Goal: Transaction & Acquisition: Purchase product/service

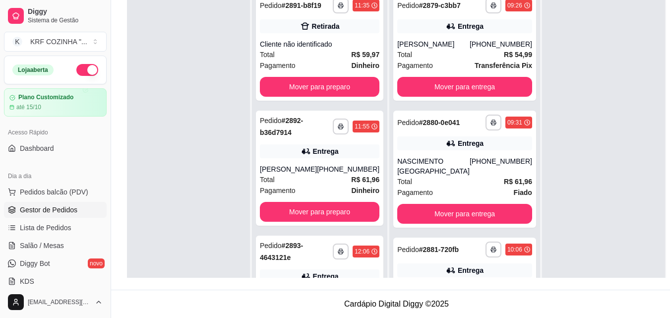
scroll to position [28, 0]
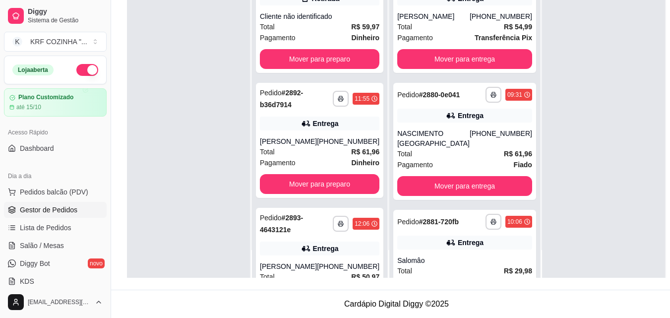
click at [76, 69] on button "button" at bounding box center [87, 70] width 22 height 12
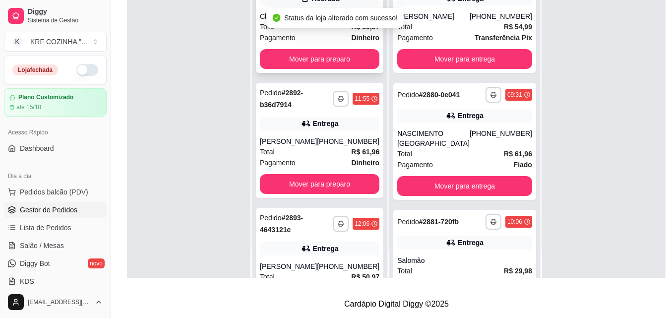
click at [270, 73] on div "**********" at bounding box center [319, 19] width 127 height 107
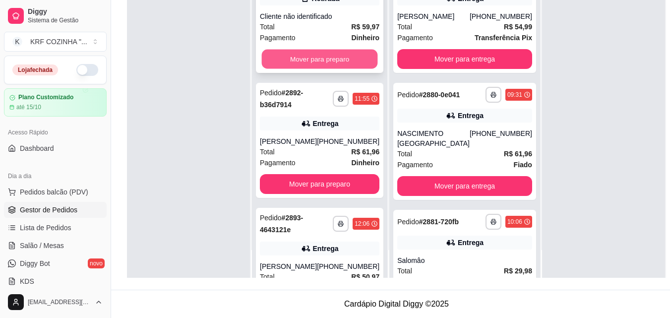
click at [345, 59] on button "Mover para preparo" at bounding box center [320, 59] width 116 height 19
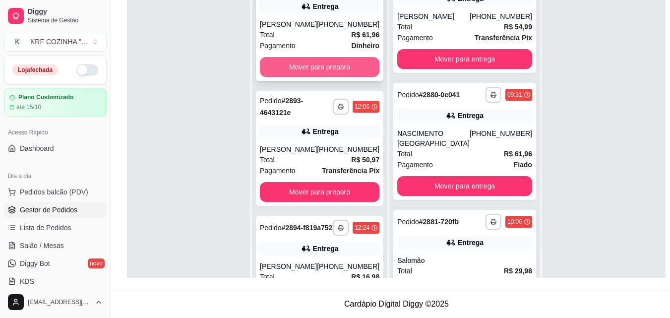
click at [341, 62] on button "Mover para preparo" at bounding box center [319, 67] width 119 height 20
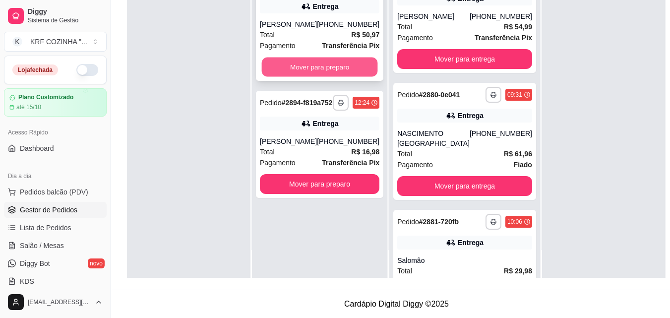
click at [340, 63] on button "Mover para preparo" at bounding box center [320, 66] width 116 height 19
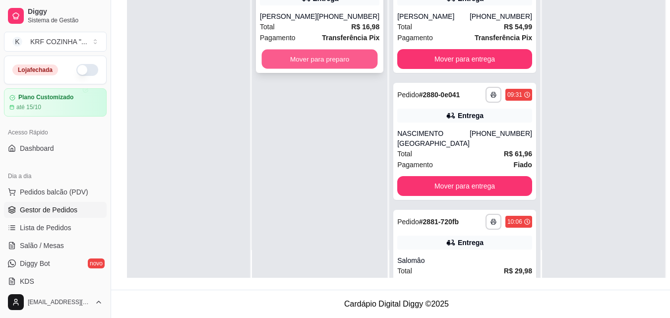
click at [339, 63] on button "Mover para preparo" at bounding box center [320, 59] width 116 height 19
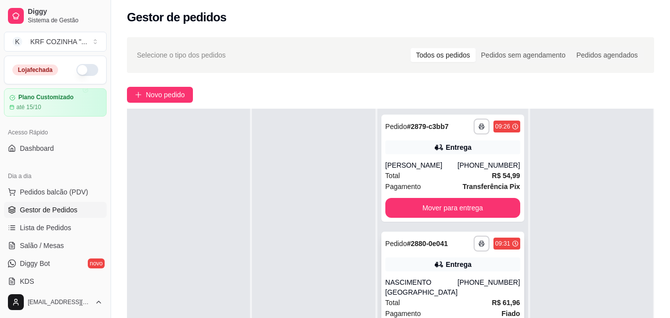
scroll to position [50, 0]
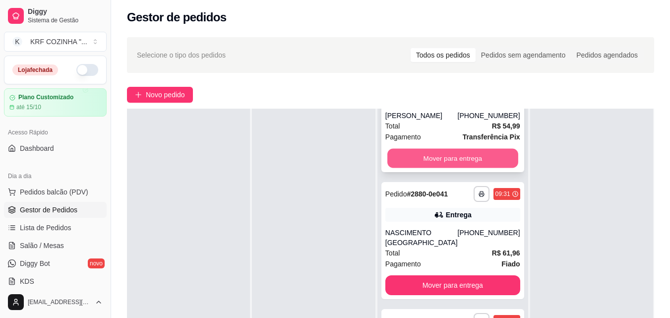
click at [445, 167] on button "Mover para entrega" at bounding box center [452, 158] width 131 height 19
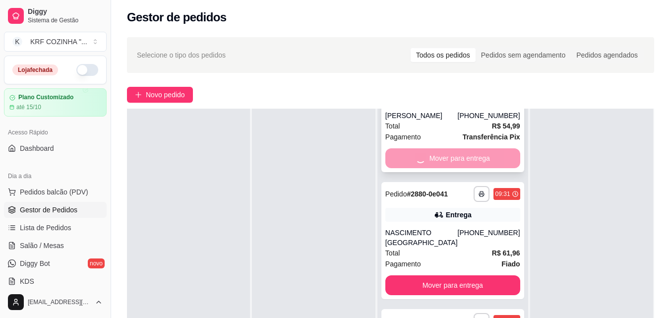
scroll to position [0, 0]
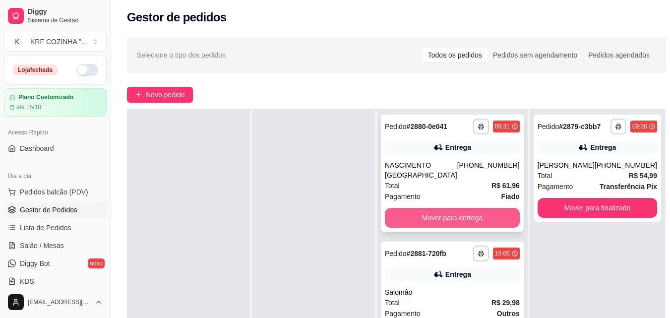
click at [435, 215] on button "Mover para entrega" at bounding box center [452, 218] width 135 height 20
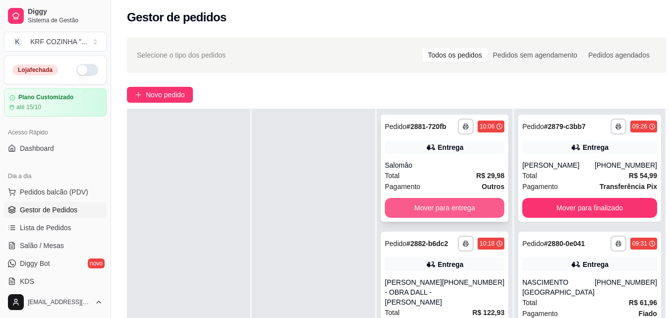
click at [430, 203] on button "Mover para entrega" at bounding box center [444, 208] width 119 height 20
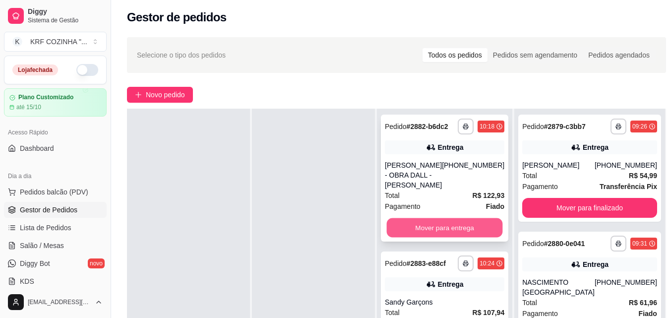
click at [425, 228] on button "Mover para entrega" at bounding box center [445, 227] width 116 height 19
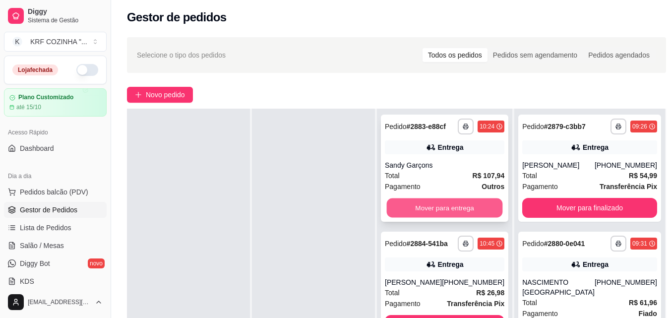
click at [434, 201] on button "Mover para entrega" at bounding box center [445, 207] width 116 height 19
click at [433, 207] on button "Mover para entrega" at bounding box center [445, 207] width 116 height 19
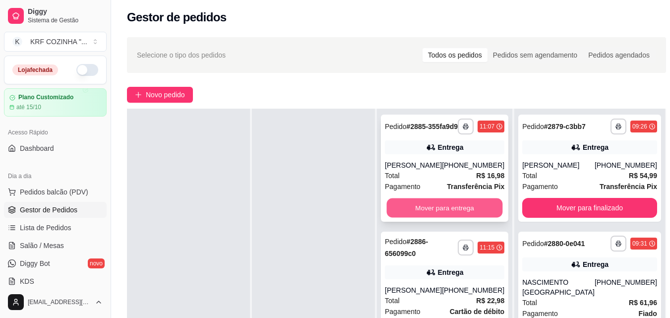
click at [433, 212] on button "Mover para entrega" at bounding box center [445, 207] width 116 height 19
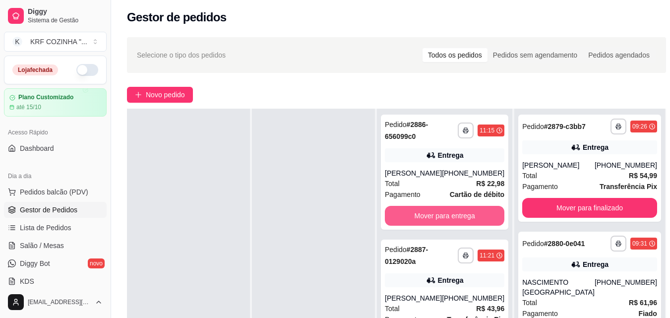
click at [438, 205] on div "**********" at bounding box center [444, 171] width 127 height 115
click at [453, 212] on button "Mover para entrega" at bounding box center [445, 215] width 116 height 19
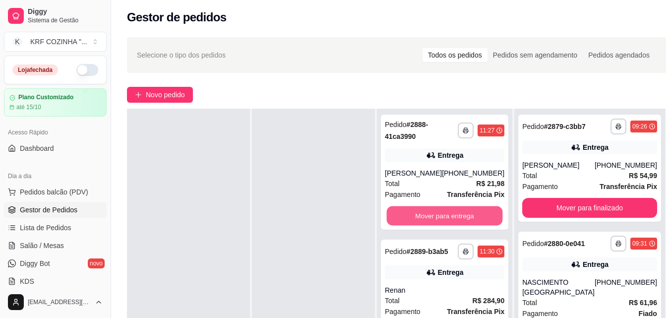
click at [453, 212] on button "Mover para entrega" at bounding box center [445, 215] width 116 height 19
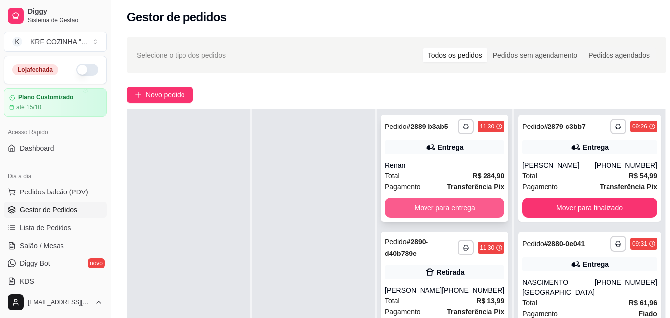
click at [453, 213] on button "Mover para entrega" at bounding box center [444, 208] width 119 height 20
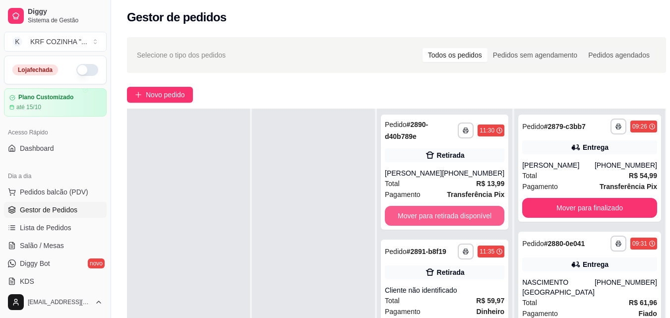
click at [453, 213] on button "Mover para retirada disponível" at bounding box center [444, 216] width 119 height 20
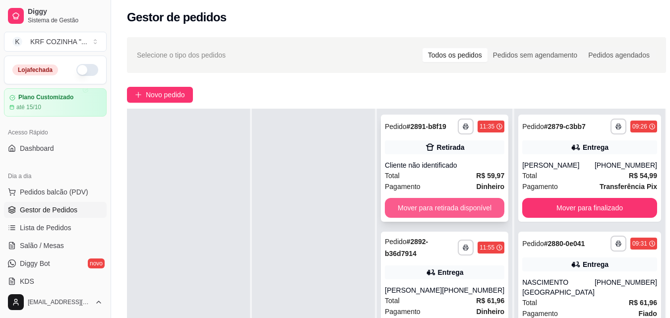
click at [454, 205] on button "Mover para retirada disponível" at bounding box center [444, 208] width 119 height 20
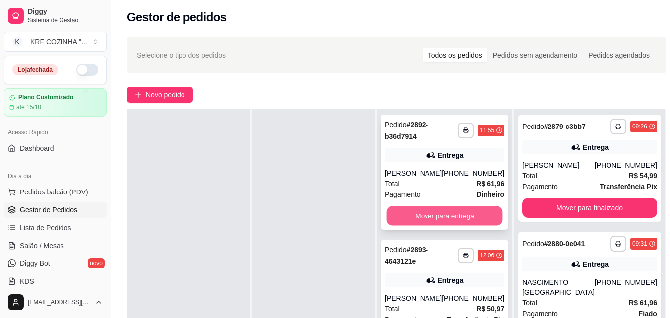
click at [452, 213] on button "Mover para entrega" at bounding box center [445, 215] width 116 height 19
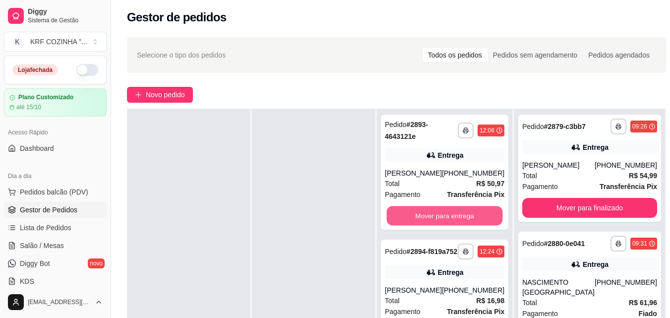
click at [452, 213] on button "Mover para entrega" at bounding box center [445, 215] width 116 height 19
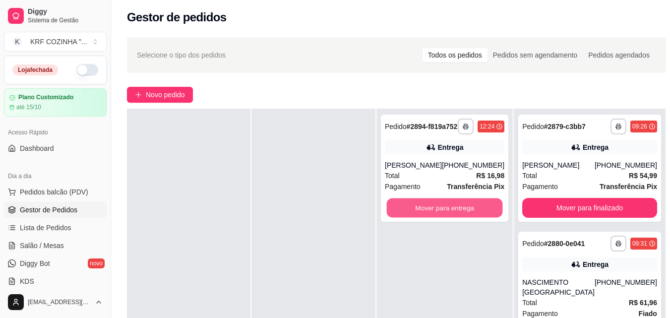
click at [452, 213] on button "Mover para entrega" at bounding box center [445, 207] width 116 height 19
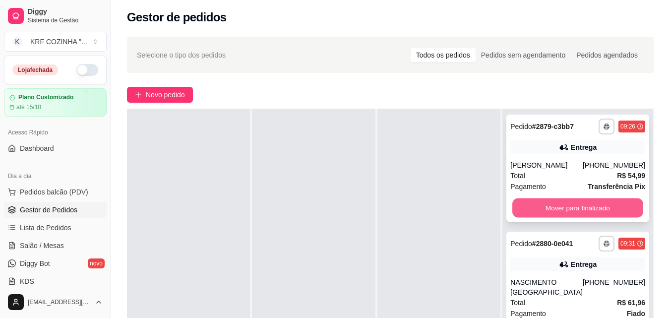
click at [559, 218] on button "Mover para finalizado" at bounding box center [577, 207] width 131 height 19
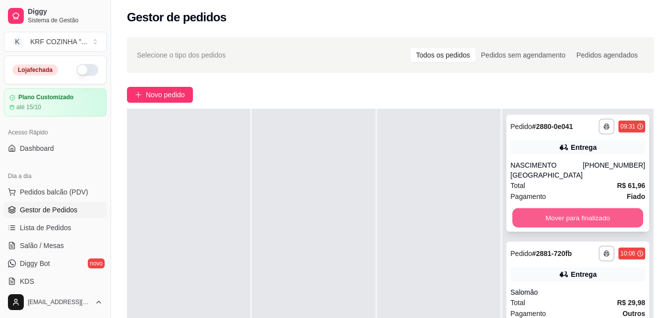
click at [559, 221] on button "Mover para finalizado" at bounding box center [577, 217] width 131 height 19
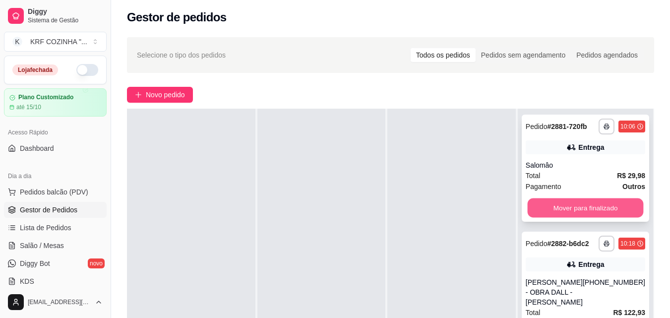
click at [556, 213] on button "Mover para finalizado" at bounding box center [585, 207] width 116 height 19
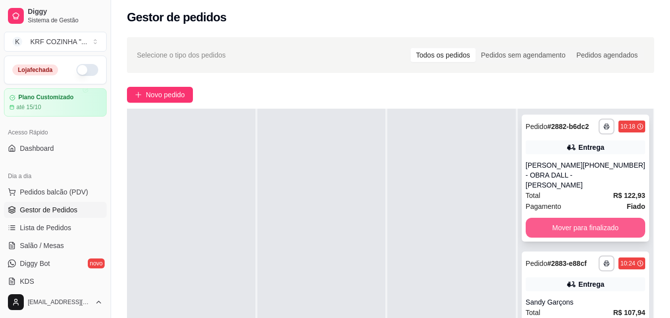
click at [555, 233] on button "Mover para finalizado" at bounding box center [584, 228] width 119 height 20
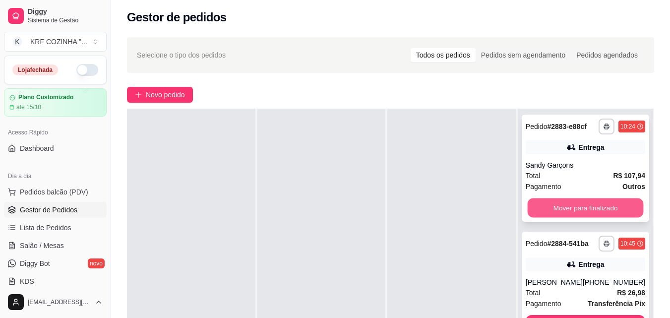
click at [548, 218] on button "Mover para finalizado" at bounding box center [585, 207] width 116 height 19
click at [547, 216] on button "Mover para finalizado" at bounding box center [585, 207] width 116 height 19
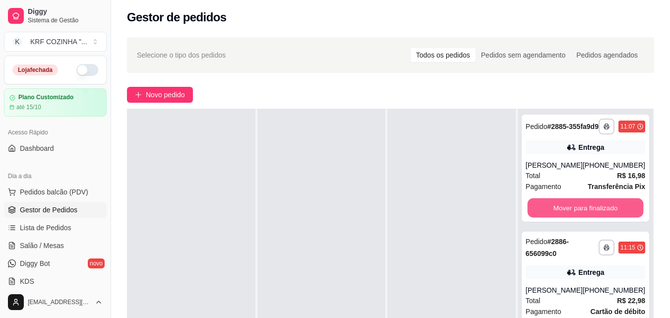
click at [547, 218] on button "Mover para finalizado" at bounding box center [585, 207] width 116 height 19
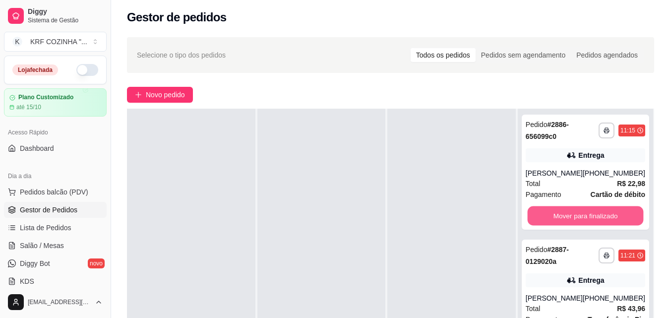
click at [547, 219] on button "Mover para finalizado" at bounding box center [585, 215] width 116 height 19
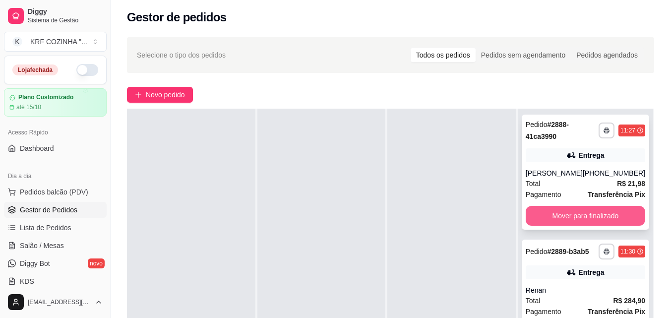
click at [545, 216] on button "Mover para finalizado" at bounding box center [584, 216] width 119 height 20
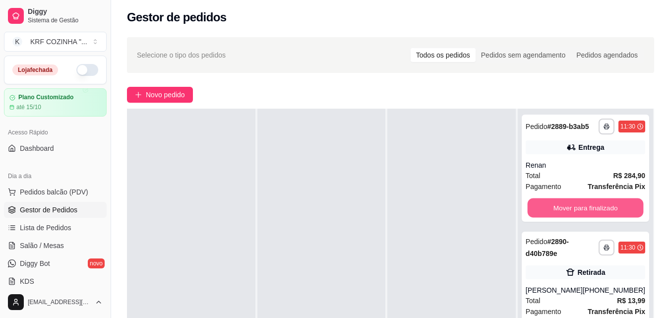
click at [545, 216] on button "Mover para finalizado" at bounding box center [585, 207] width 116 height 19
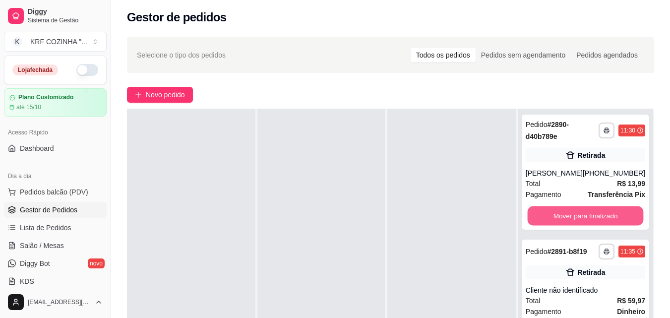
click at [545, 216] on button "Mover para finalizado" at bounding box center [585, 215] width 116 height 19
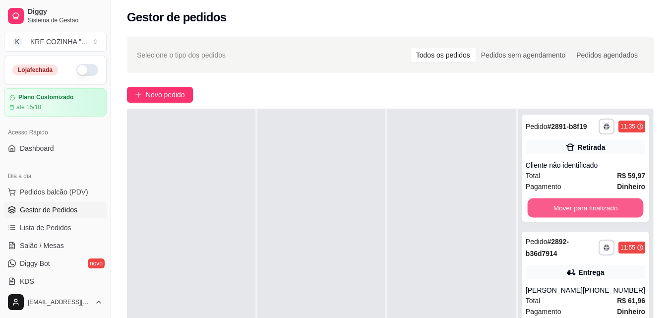
click at [545, 216] on button "Mover para finalizado" at bounding box center [585, 207] width 116 height 19
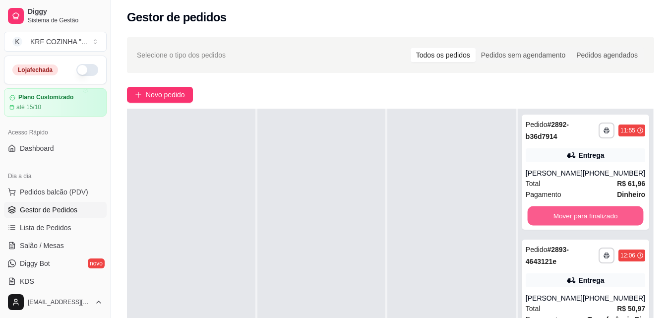
click at [545, 216] on button "Mover para finalizado" at bounding box center [585, 215] width 116 height 19
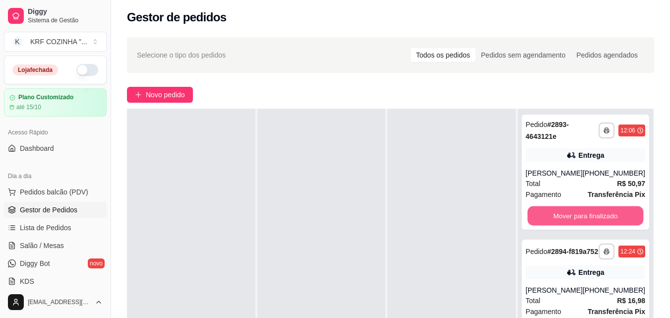
click at [545, 216] on button "Mover para finalizado" at bounding box center [585, 215] width 116 height 19
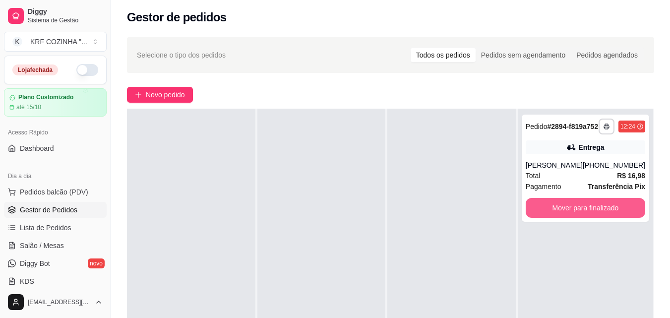
click at [545, 215] on button "Mover para finalizado" at bounding box center [584, 208] width 119 height 20
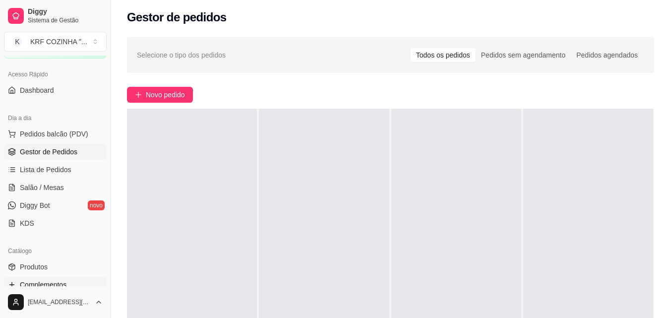
scroll to position [149, 0]
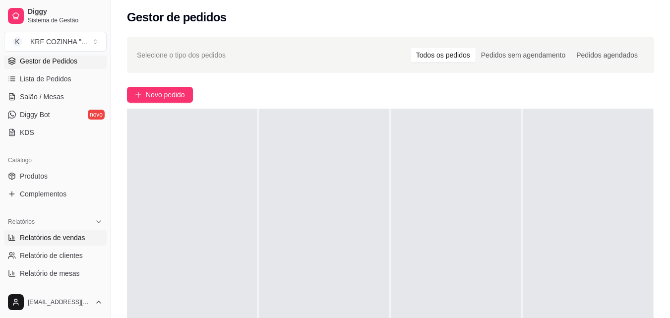
click at [46, 231] on link "Relatórios de vendas" at bounding box center [55, 237] width 103 height 16
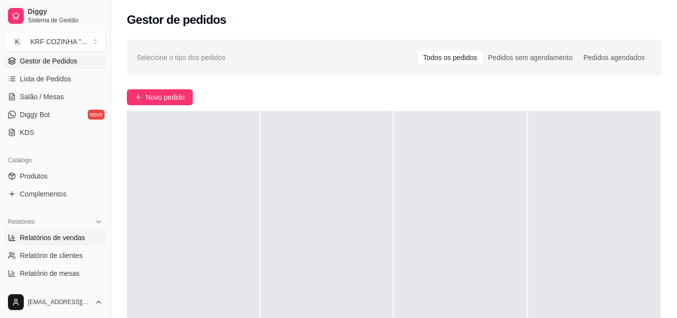
select select "ALL"
select select "0"
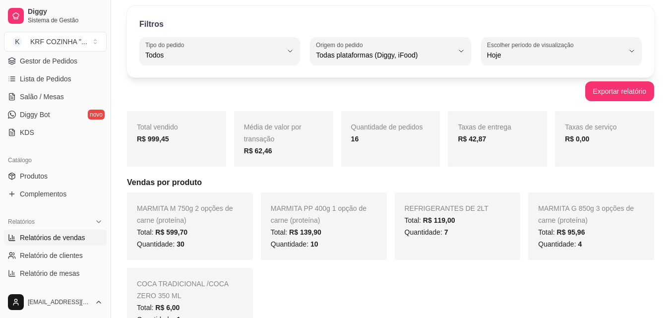
scroll to position [149, 0]
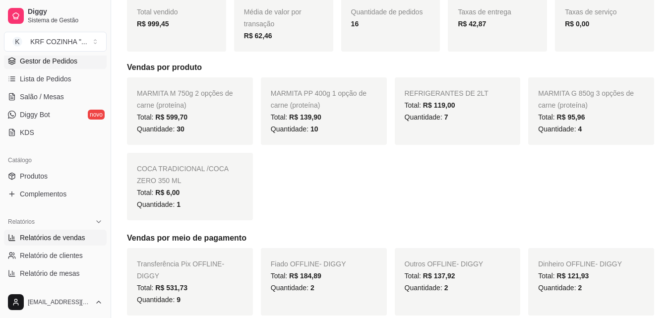
click at [40, 62] on span "Gestor de Pedidos" at bounding box center [48, 61] width 57 height 10
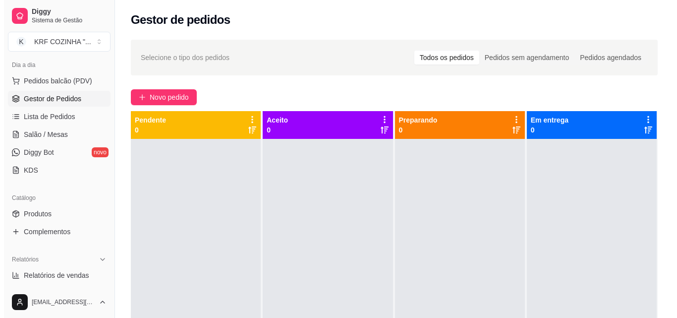
scroll to position [50, 0]
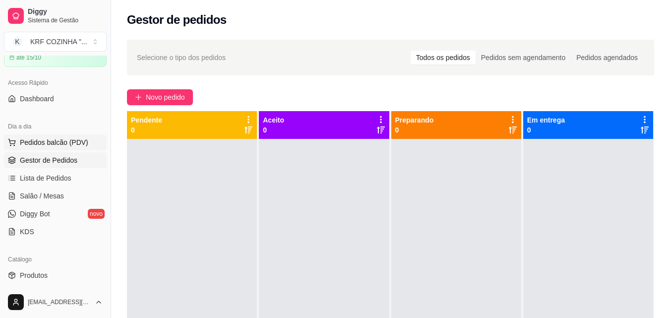
click at [73, 140] on span "Pedidos balcão (PDV)" at bounding box center [54, 142] width 68 height 10
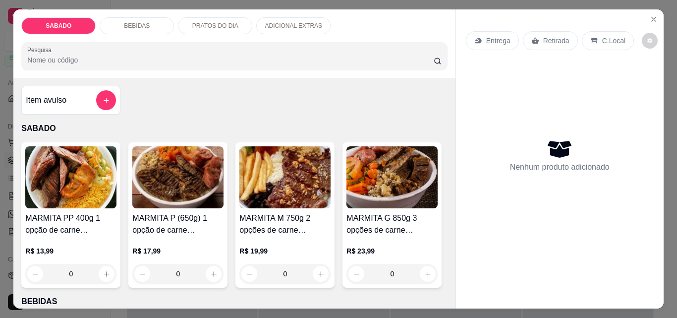
click at [267, 215] on h4 "MARMITA M 750g 2 opções de carne (proteína)" at bounding box center [284, 224] width 91 height 24
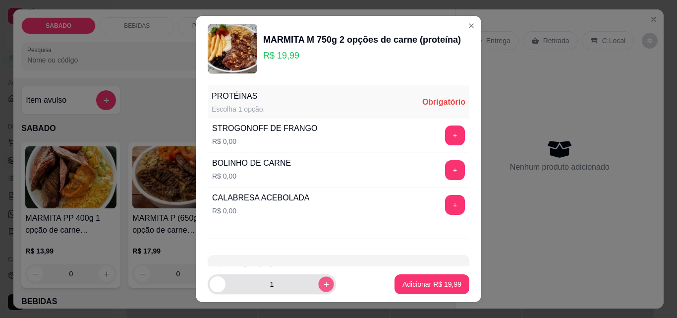
click at [318, 284] on button "increase-product-quantity" at bounding box center [325, 283] width 15 height 15
click at [323, 285] on icon "increase-product-quantity" at bounding box center [326, 283] width 7 height 7
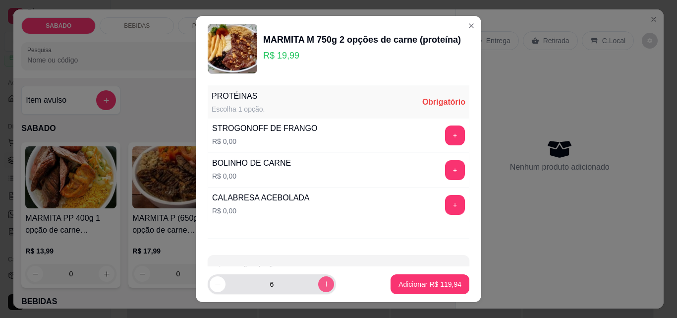
click at [323, 284] on icon "increase-product-quantity" at bounding box center [326, 283] width 7 height 7
click at [323, 285] on icon "increase-product-quantity" at bounding box center [326, 284] width 7 height 7
click at [323, 284] on icon "increase-product-quantity" at bounding box center [326, 284] width 7 height 7
click at [323, 284] on icon "increase-product-quantity" at bounding box center [326, 283] width 7 height 7
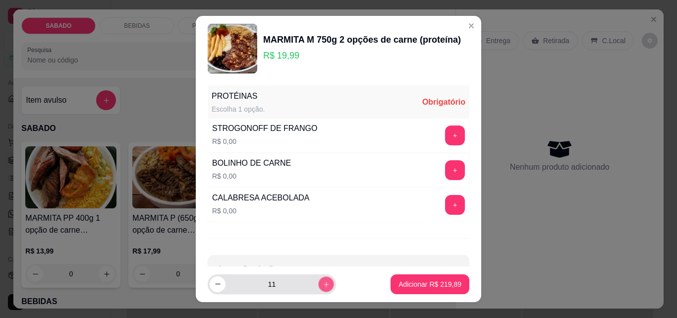
click at [323, 284] on icon "increase-product-quantity" at bounding box center [326, 284] width 7 height 7
click at [323, 282] on icon "increase-product-quantity" at bounding box center [326, 284] width 7 height 7
click at [323, 283] on icon "increase-product-quantity" at bounding box center [326, 284] width 7 height 7
click at [323, 283] on icon "increase-product-quantity" at bounding box center [326, 283] width 7 height 7
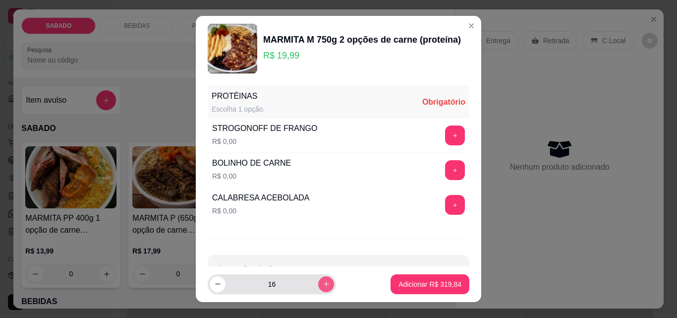
click at [323, 283] on icon "increase-product-quantity" at bounding box center [326, 283] width 7 height 7
click at [323, 282] on icon "increase-product-quantity" at bounding box center [326, 284] width 7 height 7
click at [323, 283] on icon "increase-product-quantity" at bounding box center [326, 284] width 7 height 7
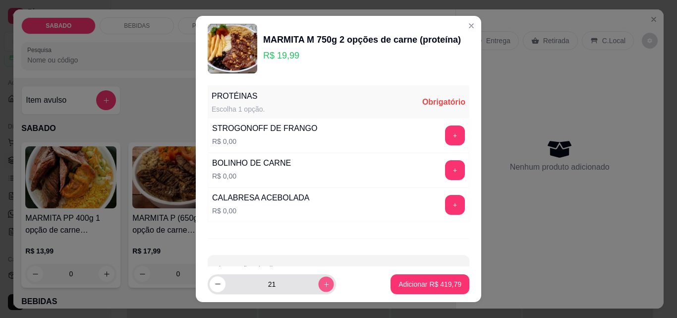
click at [324, 283] on icon "increase-product-quantity" at bounding box center [326, 284] width 5 height 5
click at [323, 281] on icon "increase-product-quantity" at bounding box center [326, 284] width 7 height 7
click at [323, 283] on icon "increase-product-quantity" at bounding box center [326, 283] width 7 height 7
click at [323, 283] on icon "increase-product-quantity" at bounding box center [326, 284] width 7 height 7
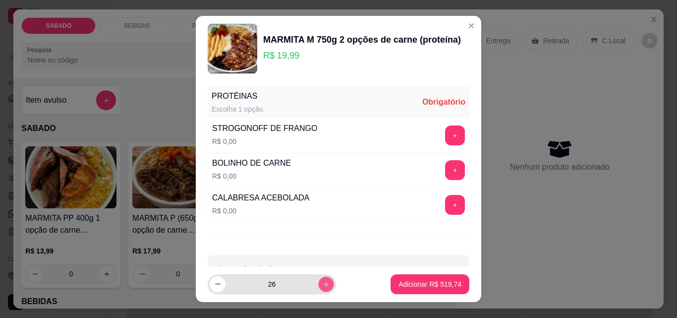
click at [323, 283] on icon "increase-product-quantity" at bounding box center [326, 284] width 7 height 7
click at [323, 281] on icon "increase-product-quantity" at bounding box center [326, 284] width 7 height 7
click at [323, 281] on icon "increase-product-quantity" at bounding box center [326, 283] width 7 height 7
click at [323, 281] on icon "increase-product-quantity" at bounding box center [326, 284] width 7 height 7
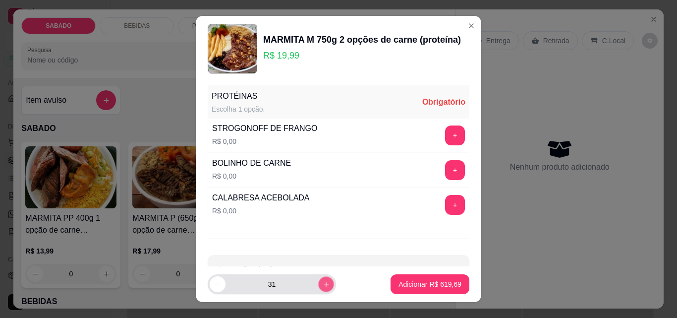
click at [323, 282] on icon "increase-product-quantity" at bounding box center [326, 284] width 7 height 7
click at [323, 282] on icon "increase-product-quantity" at bounding box center [326, 283] width 7 height 7
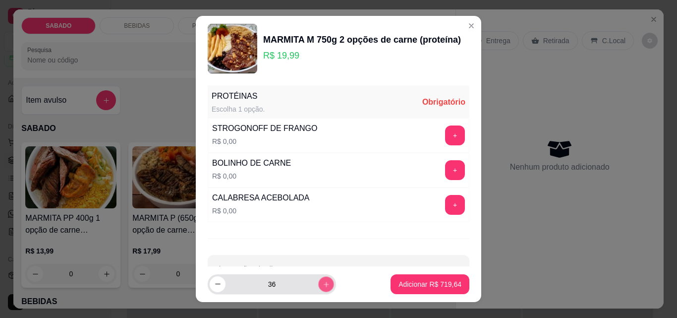
click at [323, 282] on icon "increase-product-quantity" at bounding box center [326, 284] width 7 height 7
click at [323, 283] on icon "increase-product-quantity" at bounding box center [326, 284] width 7 height 7
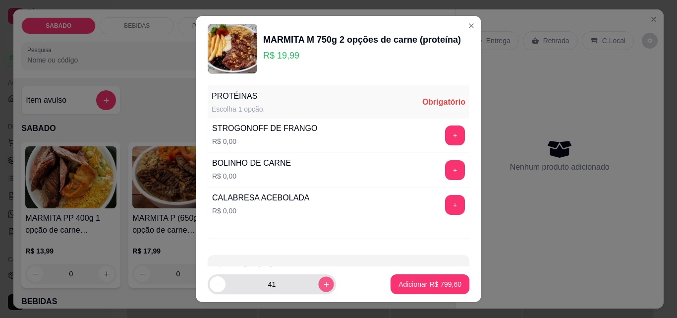
click at [323, 283] on icon "increase-product-quantity" at bounding box center [326, 284] width 7 height 7
click at [323, 283] on icon "increase-product-quantity" at bounding box center [326, 283] width 7 height 7
click at [323, 283] on icon "increase-product-quantity" at bounding box center [326, 284] width 7 height 7
click at [323, 282] on icon "increase-product-quantity" at bounding box center [326, 283] width 7 height 7
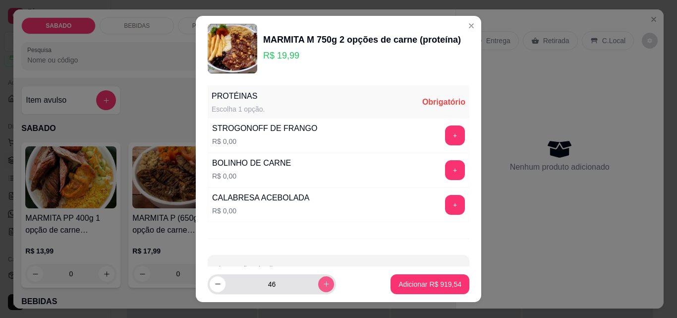
click at [323, 282] on icon "increase-product-quantity" at bounding box center [326, 283] width 7 height 7
click at [323, 282] on icon "increase-product-quantity" at bounding box center [326, 284] width 7 height 7
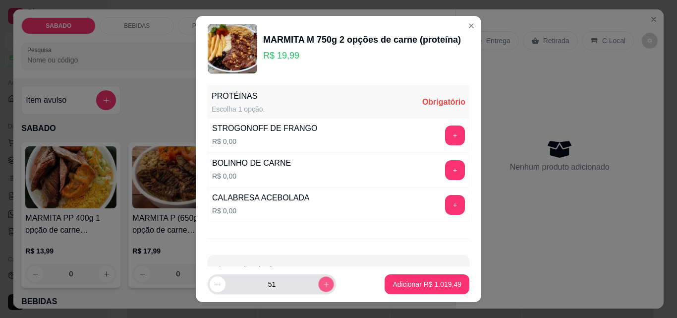
click at [323, 282] on icon "increase-product-quantity" at bounding box center [326, 284] width 7 height 7
click at [323, 281] on icon "increase-product-quantity" at bounding box center [326, 284] width 7 height 7
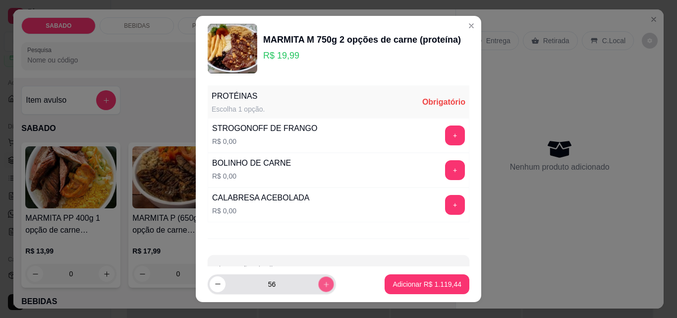
click at [323, 281] on icon "increase-product-quantity" at bounding box center [326, 284] width 7 height 7
click at [318, 279] on button "increase-product-quantity" at bounding box center [325, 283] width 15 height 15
click at [318, 280] on button "increase-product-quantity" at bounding box center [326, 284] width 16 height 16
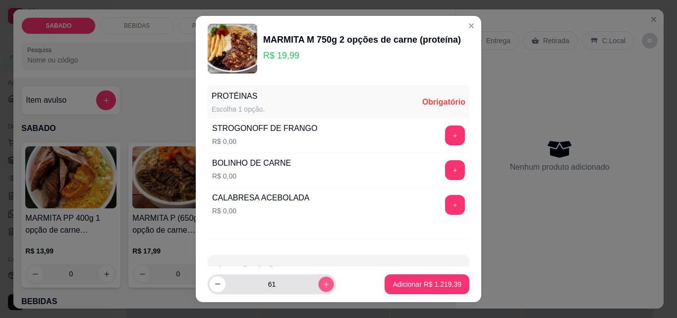
click at [318, 279] on button "increase-product-quantity" at bounding box center [325, 283] width 15 height 15
click at [318, 278] on button "increase-product-quantity" at bounding box center [325, 283] width 15 height 15
type input "64"
click at [446, 136] on button "+" at bounding box center [455, 135] width 19 height 19
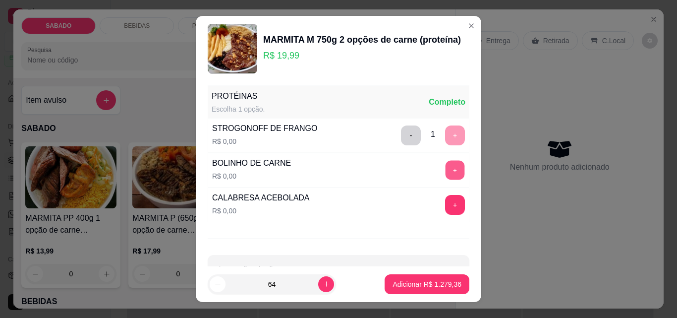
click at [446, 173] on button "+" at bounding box center [455, 170] width 19 height 19
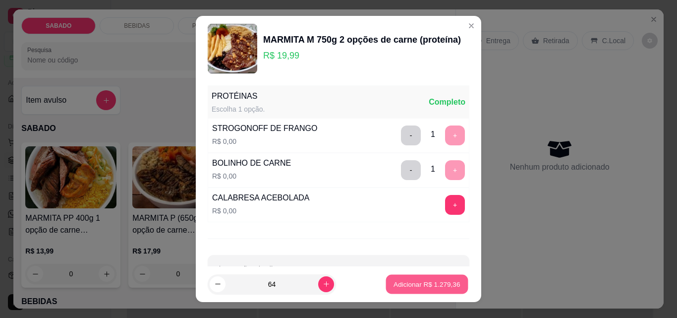
click at [424, 285] on p "Adicionar R$ 1.279,36" at bounding box center [427, 283] width 66 height 9
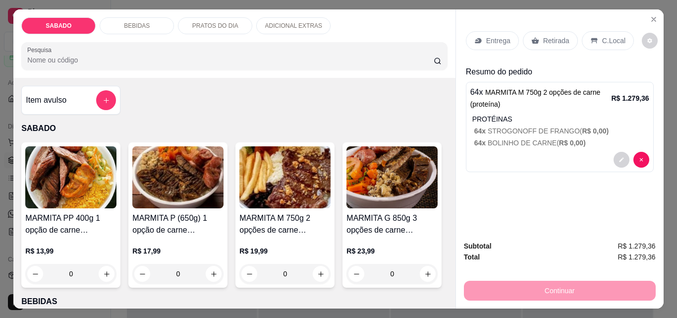
click at [505, 36] on p "Entrega" at bounding box center [498, 41] width 24 height 10
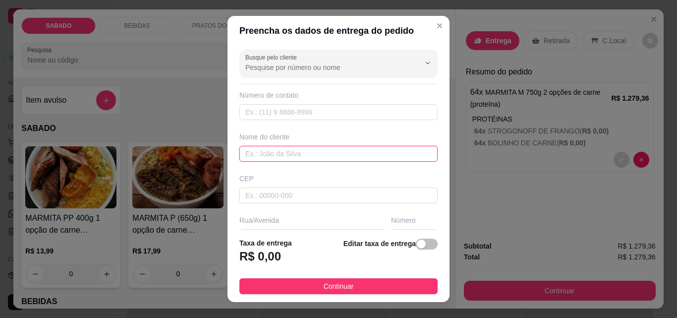
click at [315, 151] on input "text" at bounding box center [338, 154] width 198 height 16
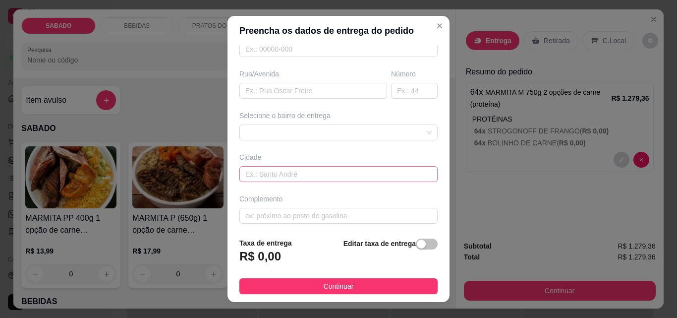
scroll to position [150, 0]
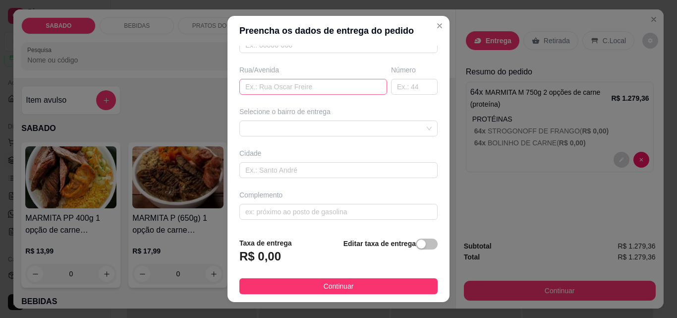
type input "tião"
click at [286, 91] on input "text" at bounding box center [313, 87] width 148 height 16
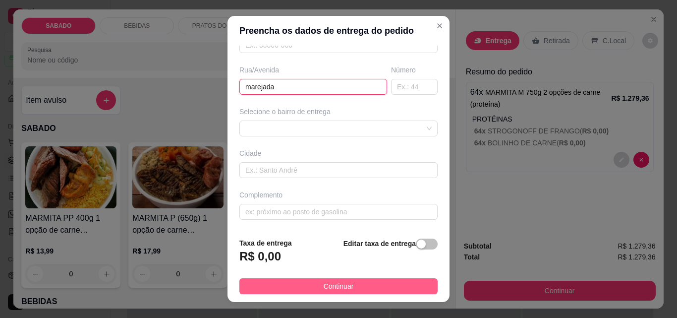
type input "marejada"
click at [324, 284] on span "Continuar" at bounding box center [339, 286] width 30 height 11
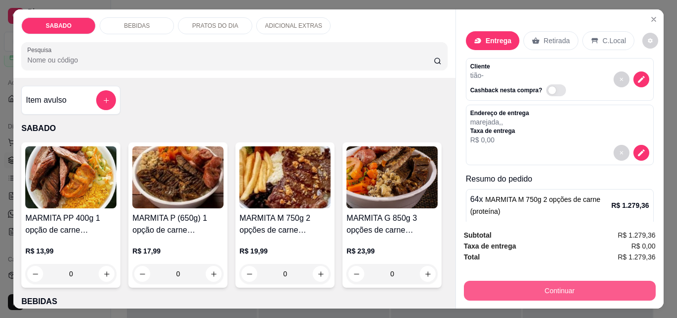
click at [490, 286] on button "Continuar" at bounding box center [560, 291] width 192 height 20
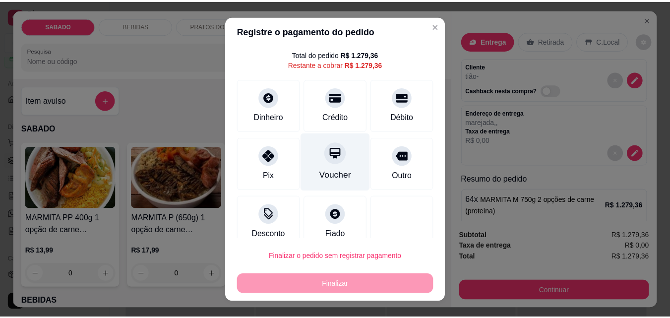
scroll to position [40, 0]
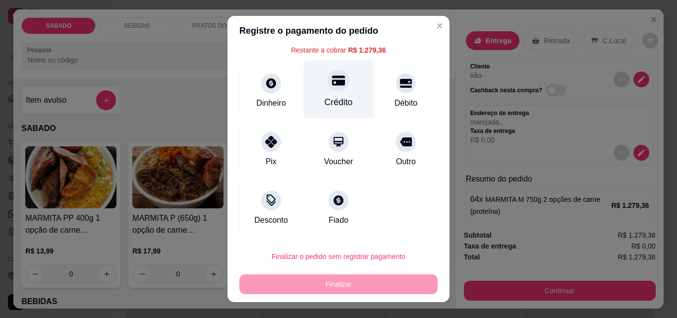
click at [332, 84] on icon at bounding box center [338, 81] width 13 height 10
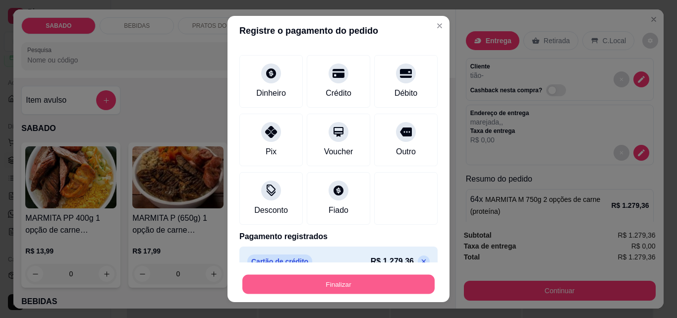
click at [327, 281] on button "Finalizar" at bounding box center [338, 284] width 192 height 19
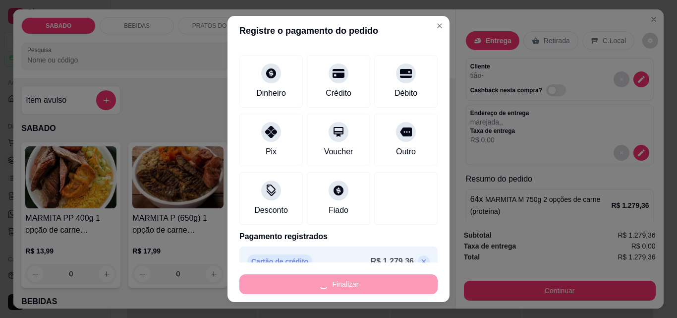
type input "-R$ 1.279,36"
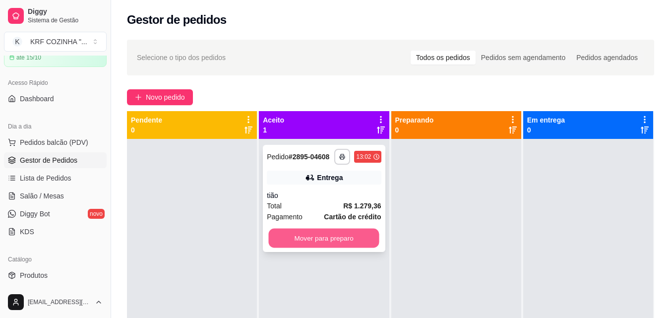
click at [355, 232] on button "Mover para preparo" at bounding box center [324, 237] width 111 height 19
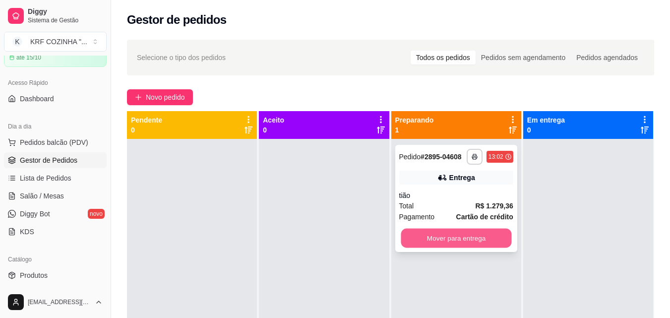
click at [441, 229] on button "Mover para entrega" at bounding box center [455, 237] width 111 height 19
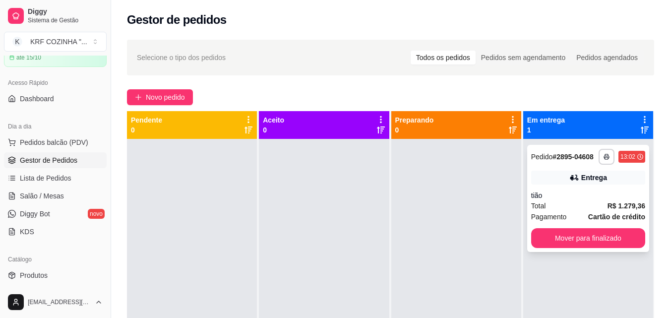
click at [574, 227] on div "**********" at bounding box center [588, 198] width 122 height 107
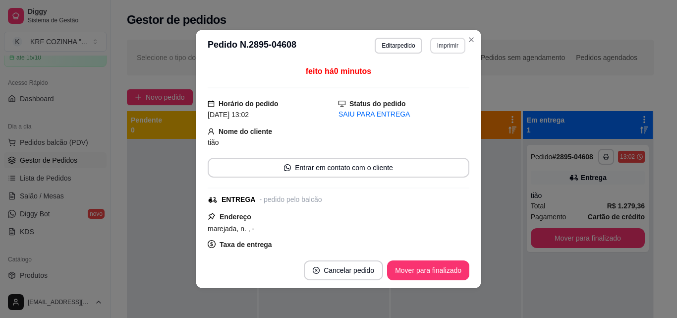
click at [467, 38] on section "**********" at bounding box center [338, 159] width 285 height 258
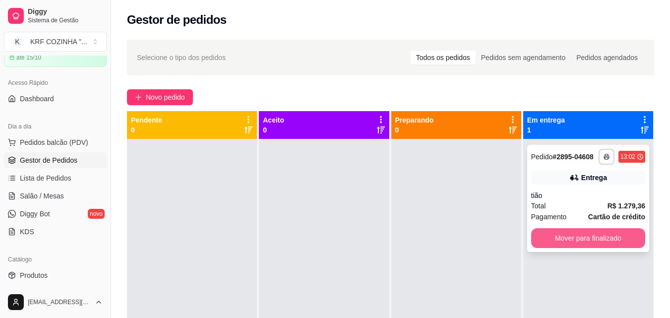
click at [572, 236] on button "Mover para finalizado" at bounding box center [588, 238] width 114 height 20
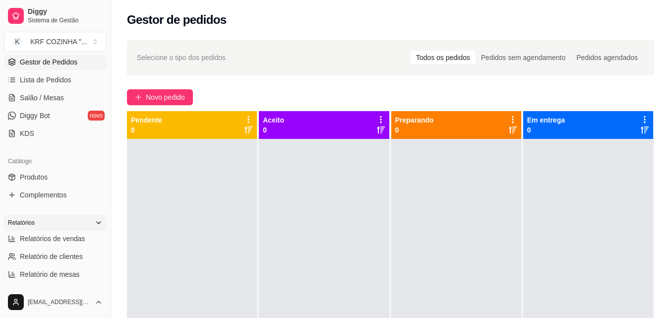
scroll to position [149, 0]
click at [51, 233] on span "Relatórios de vendas" at bounding box center [52, 237] width 65 height 10
select select "ALL"
select select "0"
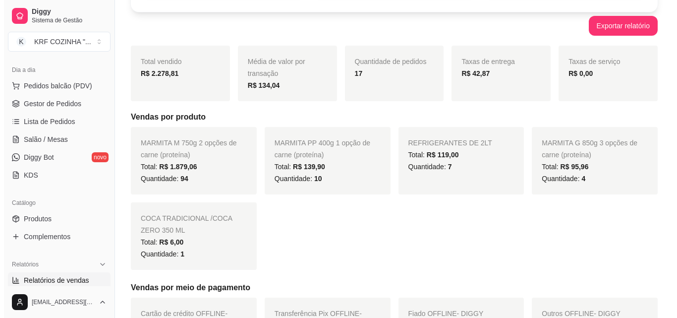
scroll to position [50, 0]
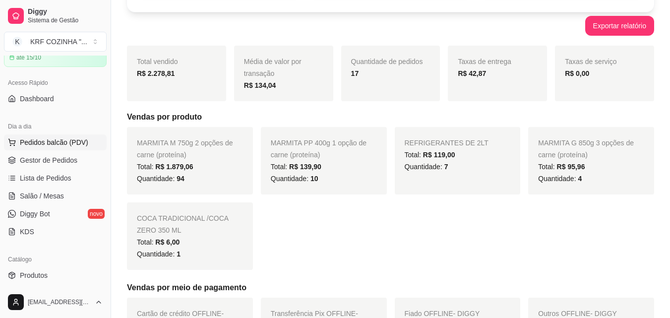
click at [68, 141] on span "Pedidos balcão (PDV)" at bounding box center [54, 142] width 68 height 10
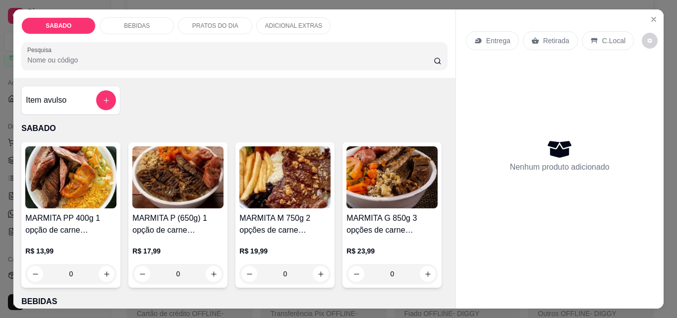
click at [276, 193] on img at bounding box center [284, 177] width 91 height 62
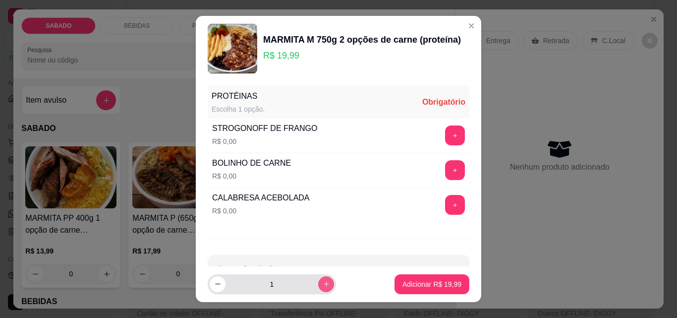
click at [323, 280] on icon "increase-product-quantity" at bounding box center [326, 283] width 7 height 7
click at [323, 281] on icon "increase-product-quantity" at bounding box center [326, 284] width 7 height 7
click at [318, 280] on button "increase-product-quantity" at bounding box center [325, 283] width 15 height 15
click at [318, 277] on button "increase-product-quantity" at bounding box center [326, 284] width 16 height 16
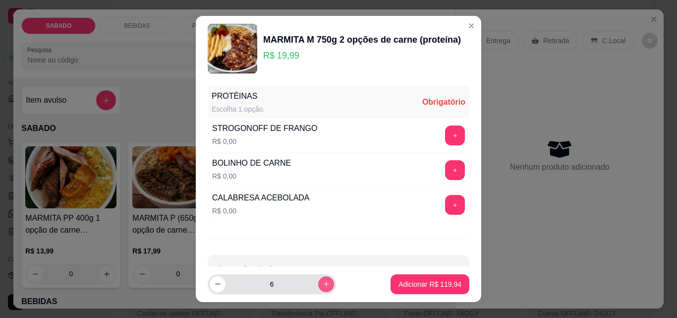
click at [318, 277] on button "increase-product-quantity" at bounding box center [326, 284] width 16 height 16
click at [318, 277] on button "increase-product-quantity" at bounding box center [325, 283] width 15 height 15
click at [323, 283] on icon "increase-product-quantity" at bounding box center [326, 284] width 7 height 7
click at [323, 282] on icon "increase-product-quantity" at bounding box center [326, 284] width 7 height 7
type input "10"
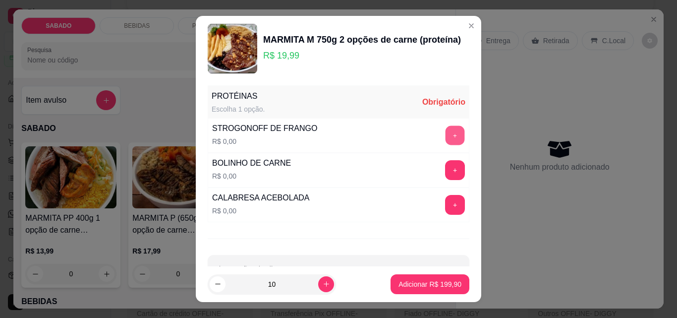
click at [446, 138] on button "+" at bounding box center [455, 135] width 19 height 19
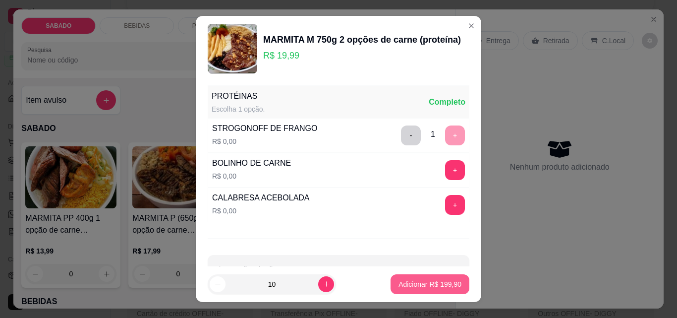
click at [434, 284] on p "Adicionar R$ 199,90" at bounding box center [429, 284] width 63 height 10
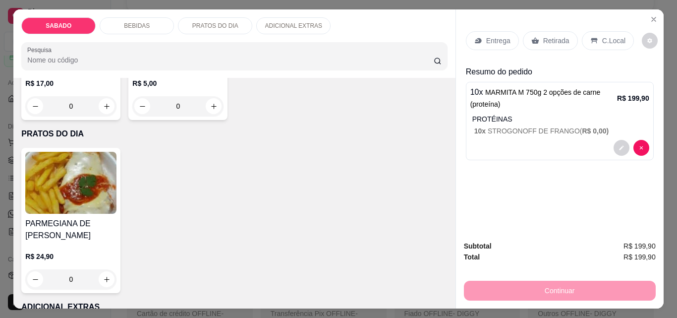
scroll to position [496, 0]
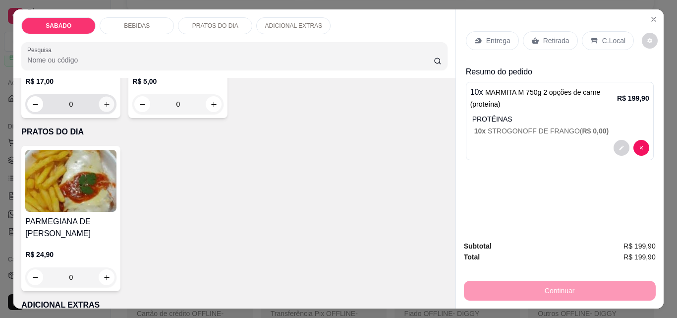
click at [111, 108] on icon "increase-product-quantity" at bounding box center [106, 104] width 7 height 7
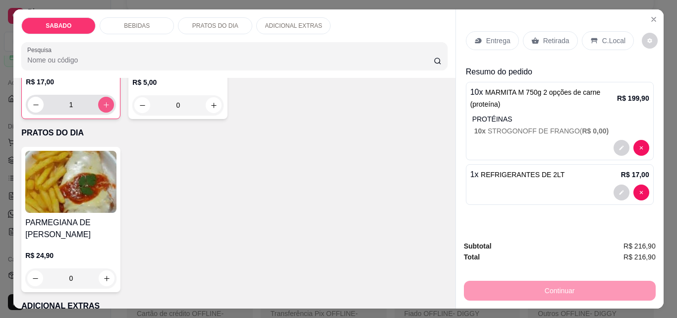
click at [110, 109] on icon "increase-product-quantity" at bounding box center [106, 104] width 7 height 7
click at [116, 67] on h4 "REFRIGERANTES DE 2LT" at bounding box center [71, 55] width 90 height 24
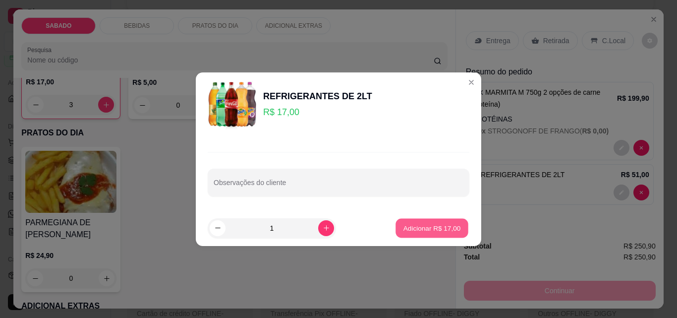
click at [439, 229] on p "Adicionar R$ 17,00" at bounding box center [431, 227] width 57 height 9
type input "4"
